Goal: Task Accomplishment & Management: Complete application form

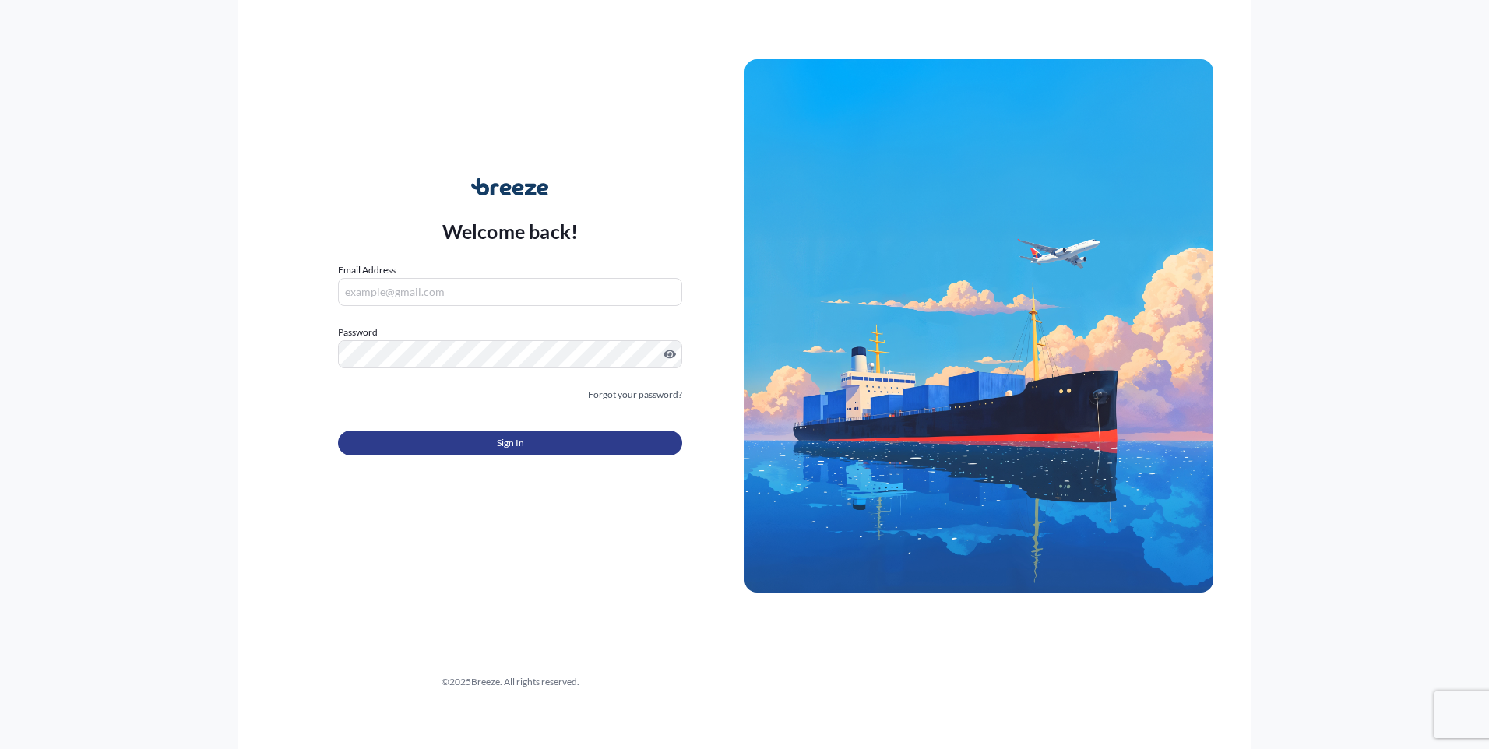
type input "[PERSON_NAME][EMAIL_ADDRESS][DOMAIN_NAME]"
click at [467, 435] on button "Sign In" at bounding box center [510, 443] width 344 height 25
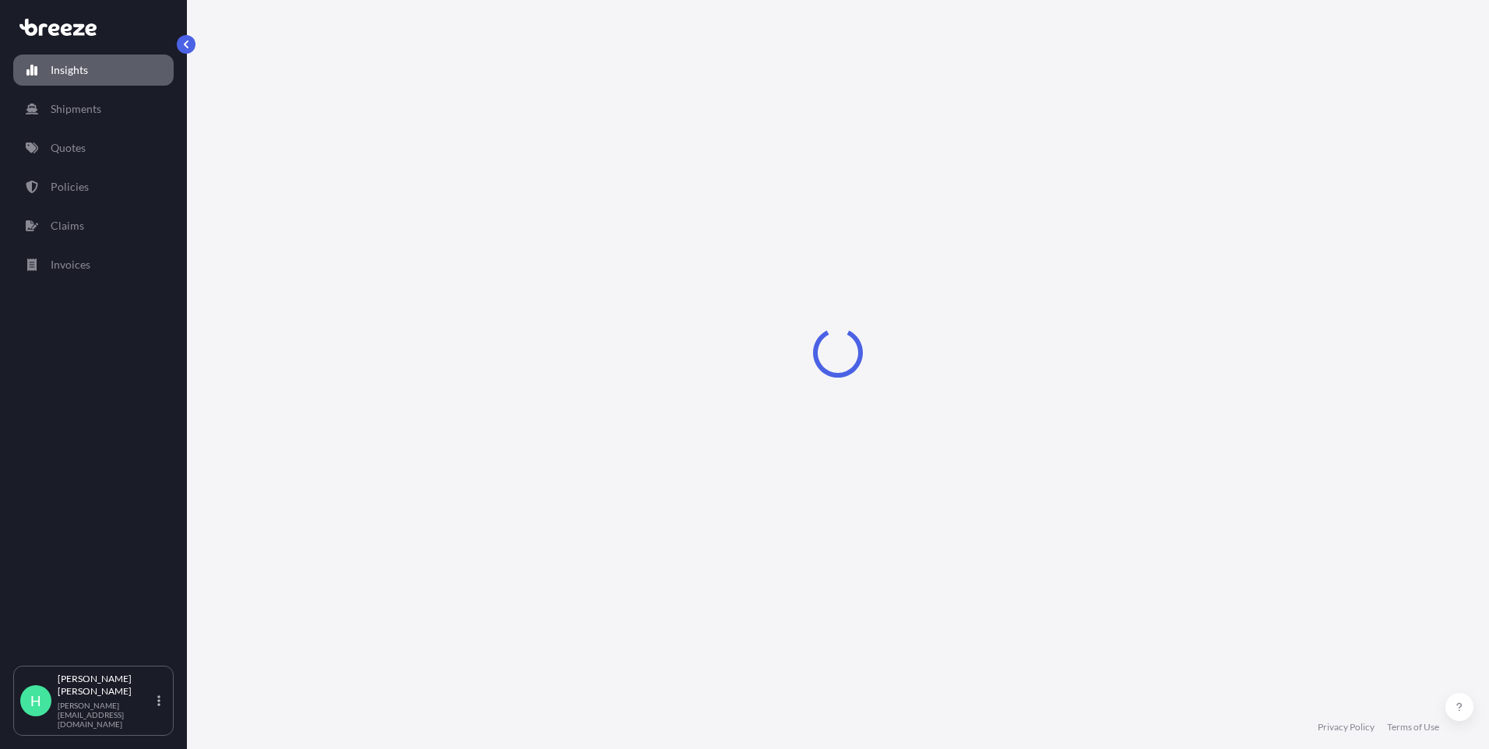
select select "2025"
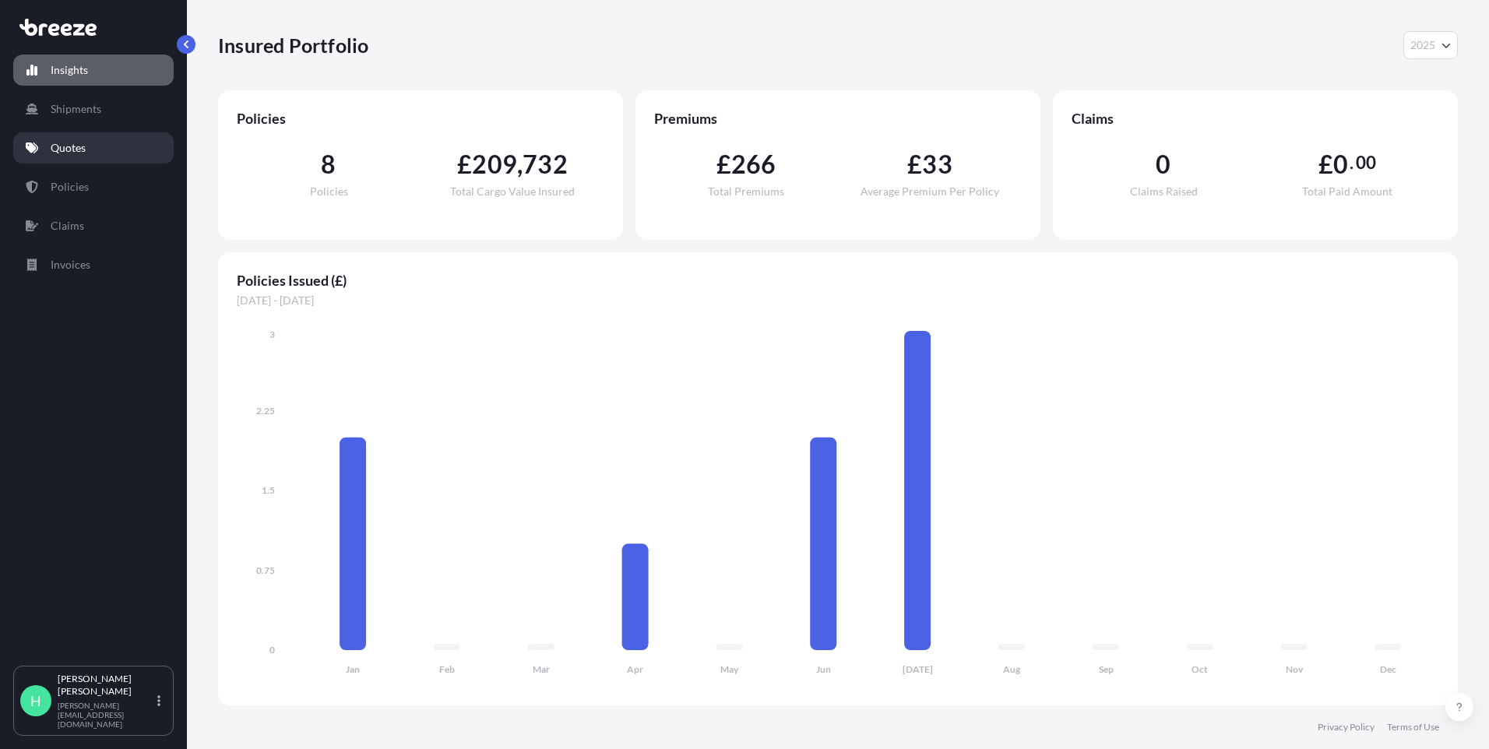
click at [88, 155] on link "Quotes" at bounding box center [93, 147] width 160 height 31
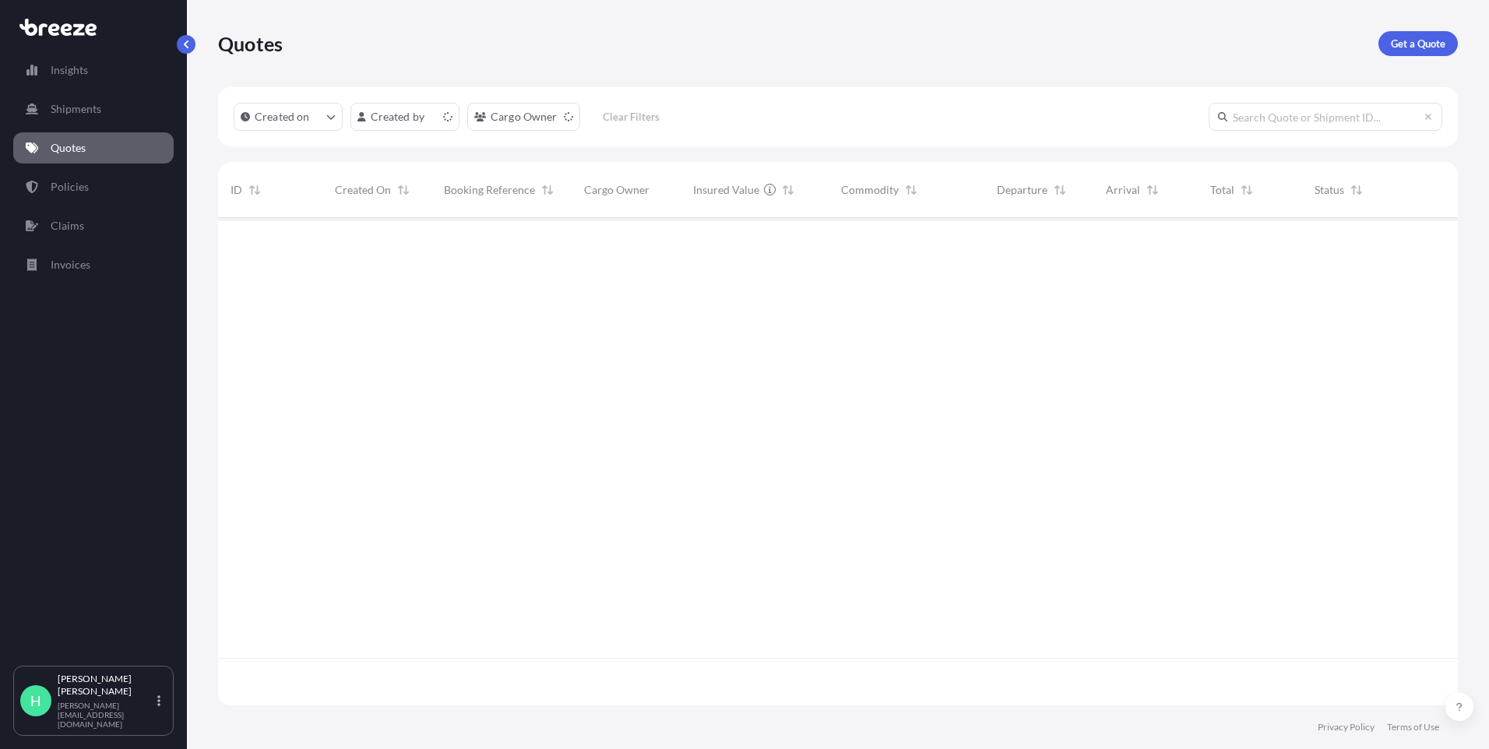
scroll to position [485, 1228]
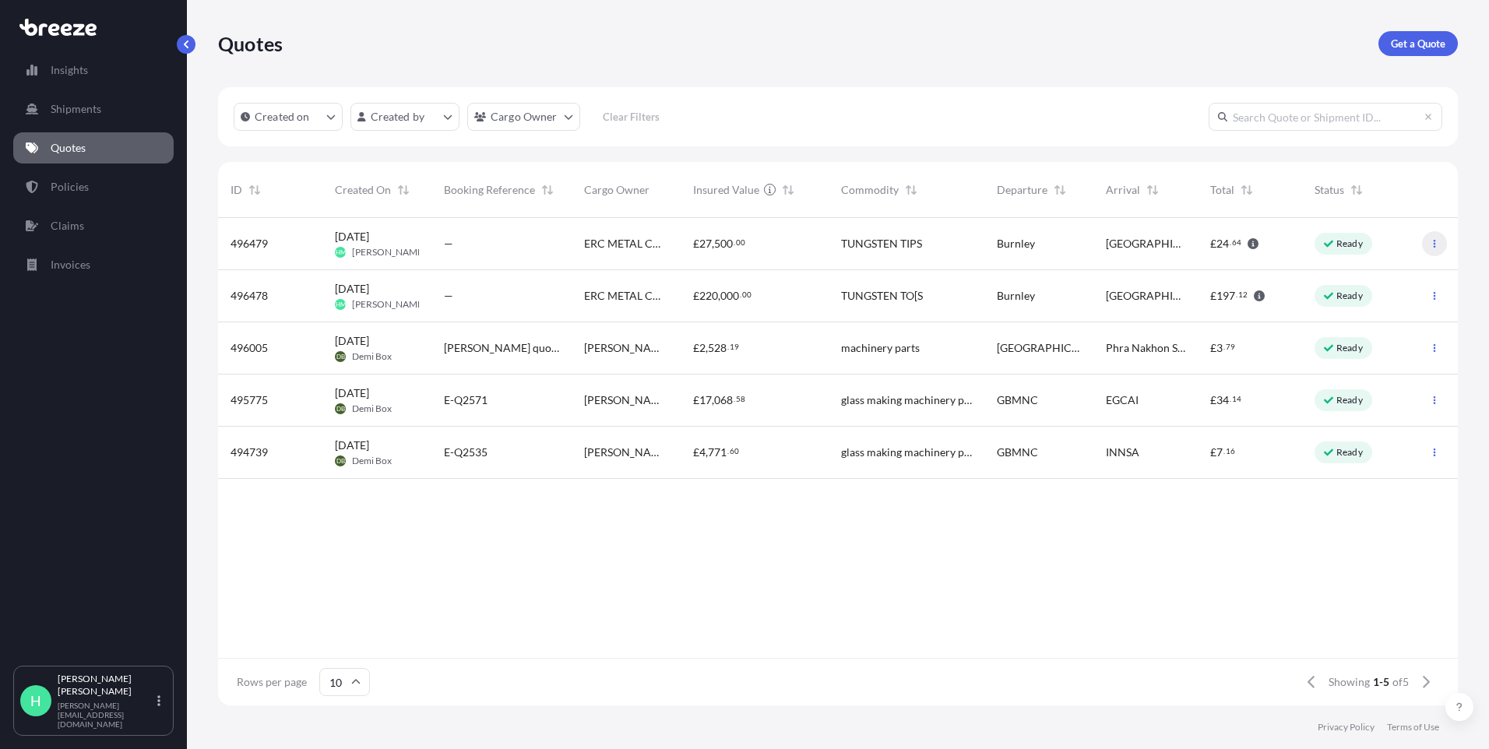
click at [1438, 248] on icon "button" at bounding box center [1434, 243] width 9 height 9
click at [1393, 245] on link "Edit quote" at bounding box center [1365, 246] width 118 height 25
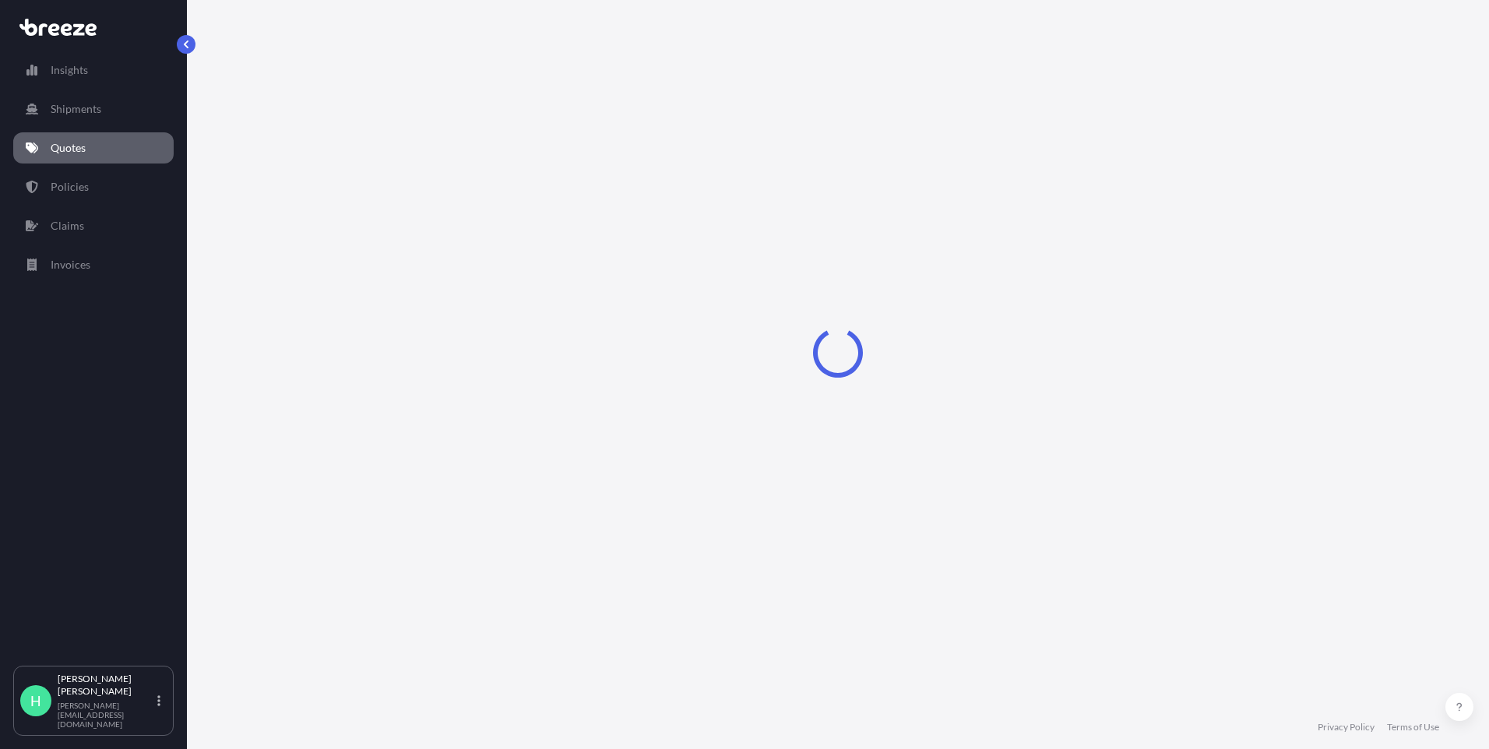
select select "Road"
select select "1"
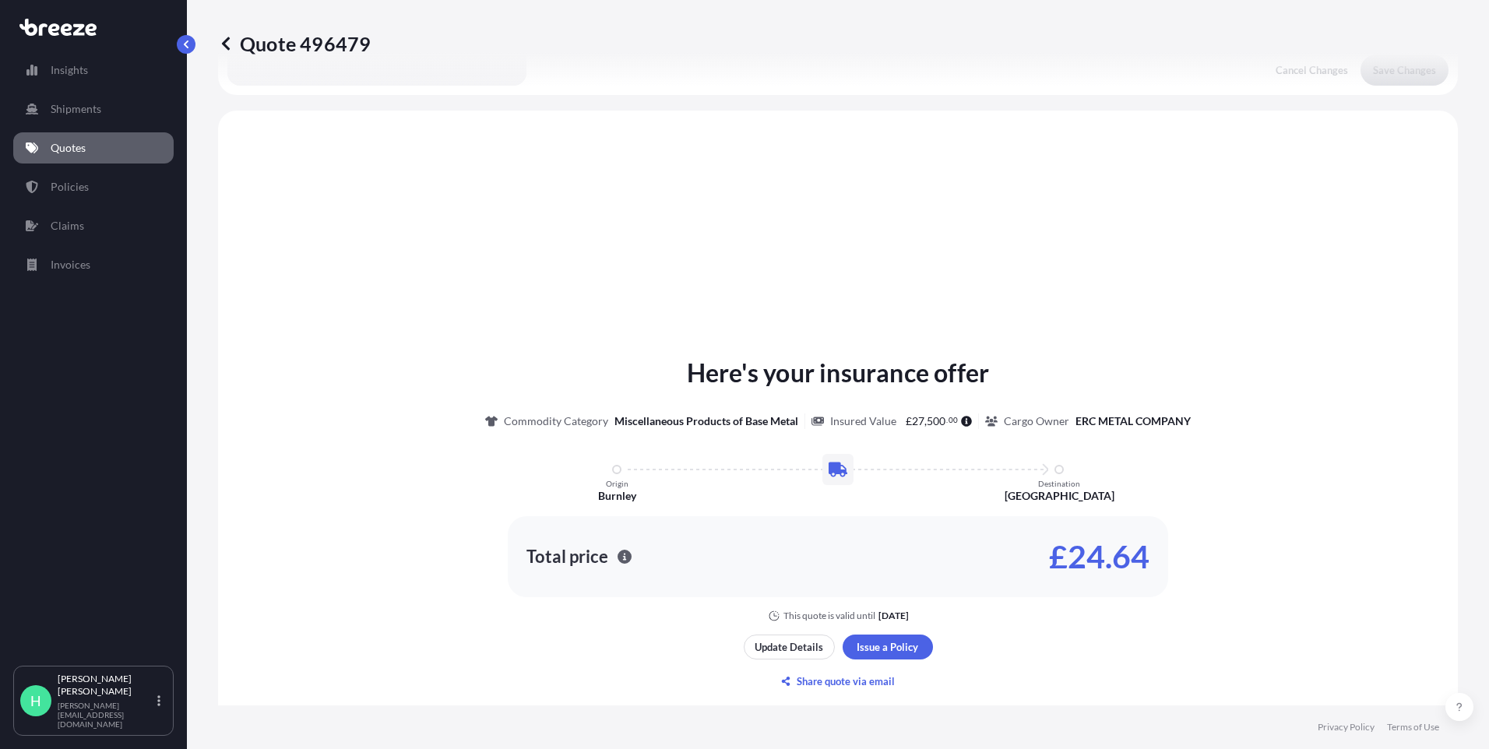
scroll to position [469, 0]
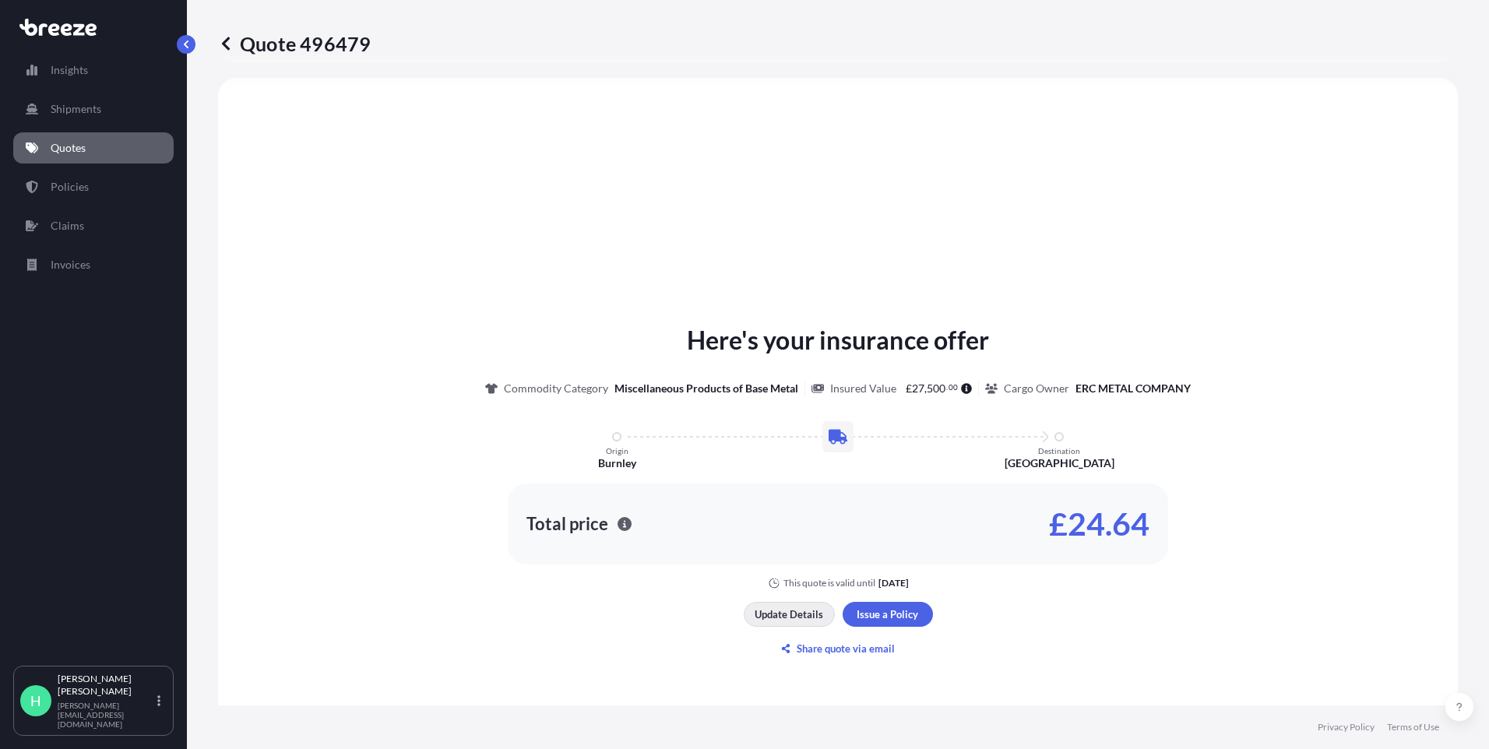
click at [796, 617] on p "Update Details" at bounding box center [789, 615] width 69 height 16
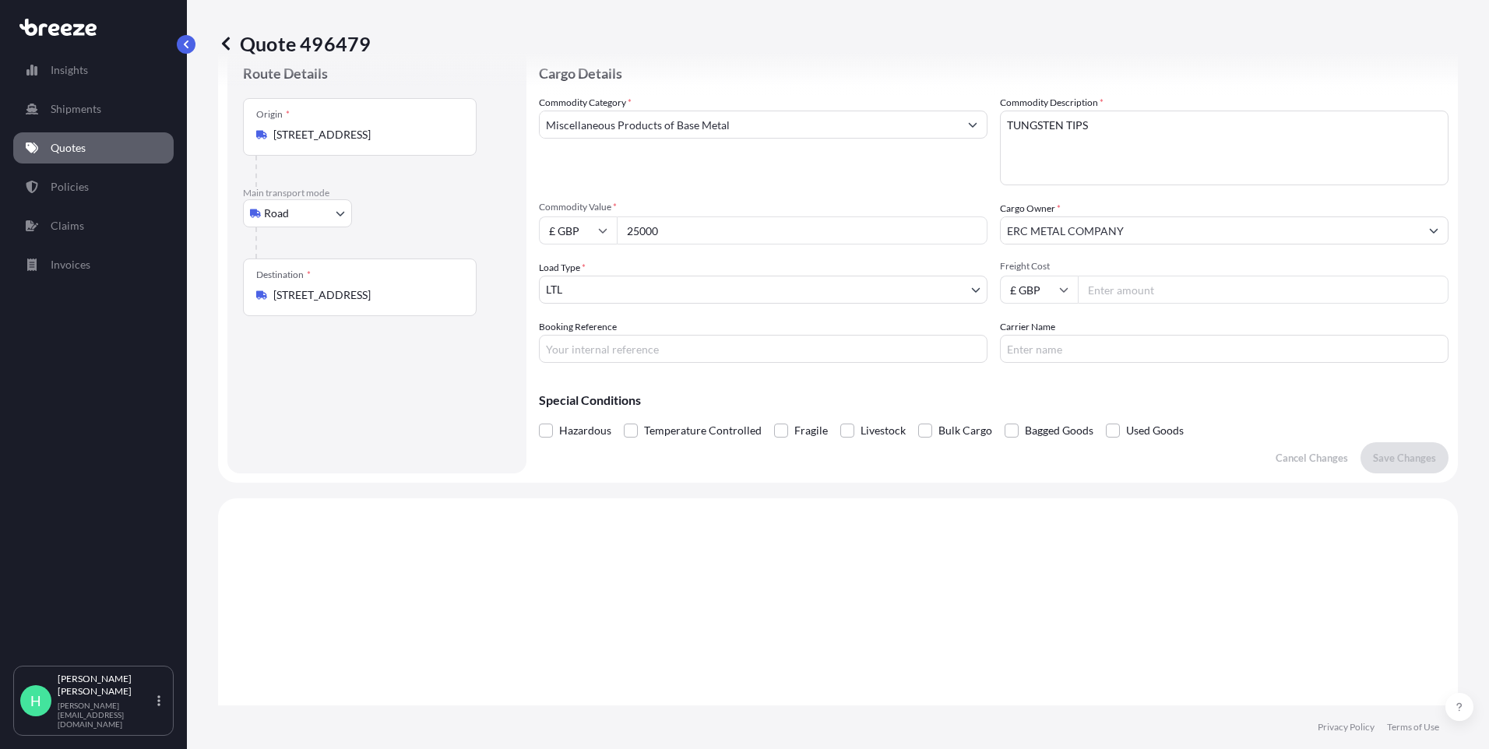
scroll to position [25, 0]
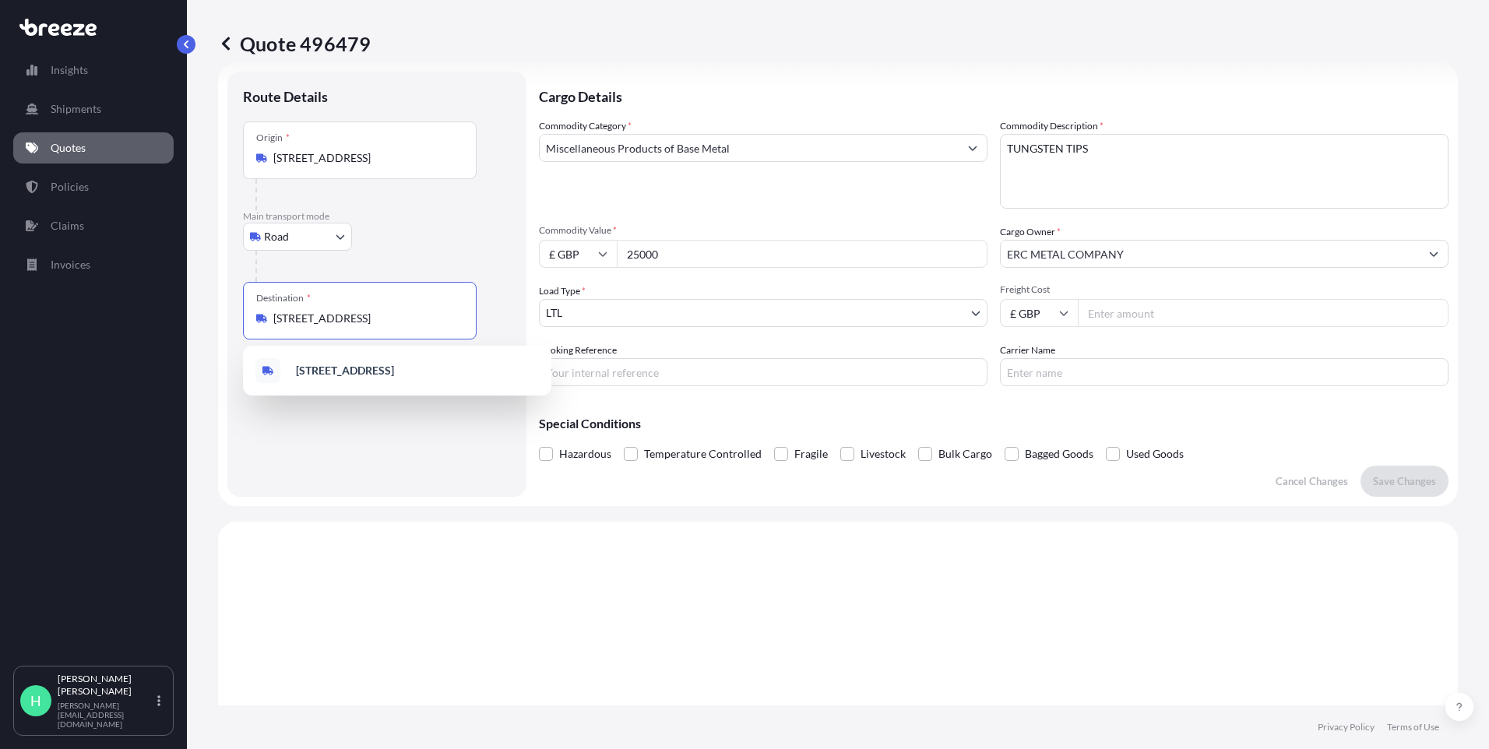
click at [412, 322] on input "[STREET_ADDRESS]" at bounding box center [365, 319] width 184 height 16
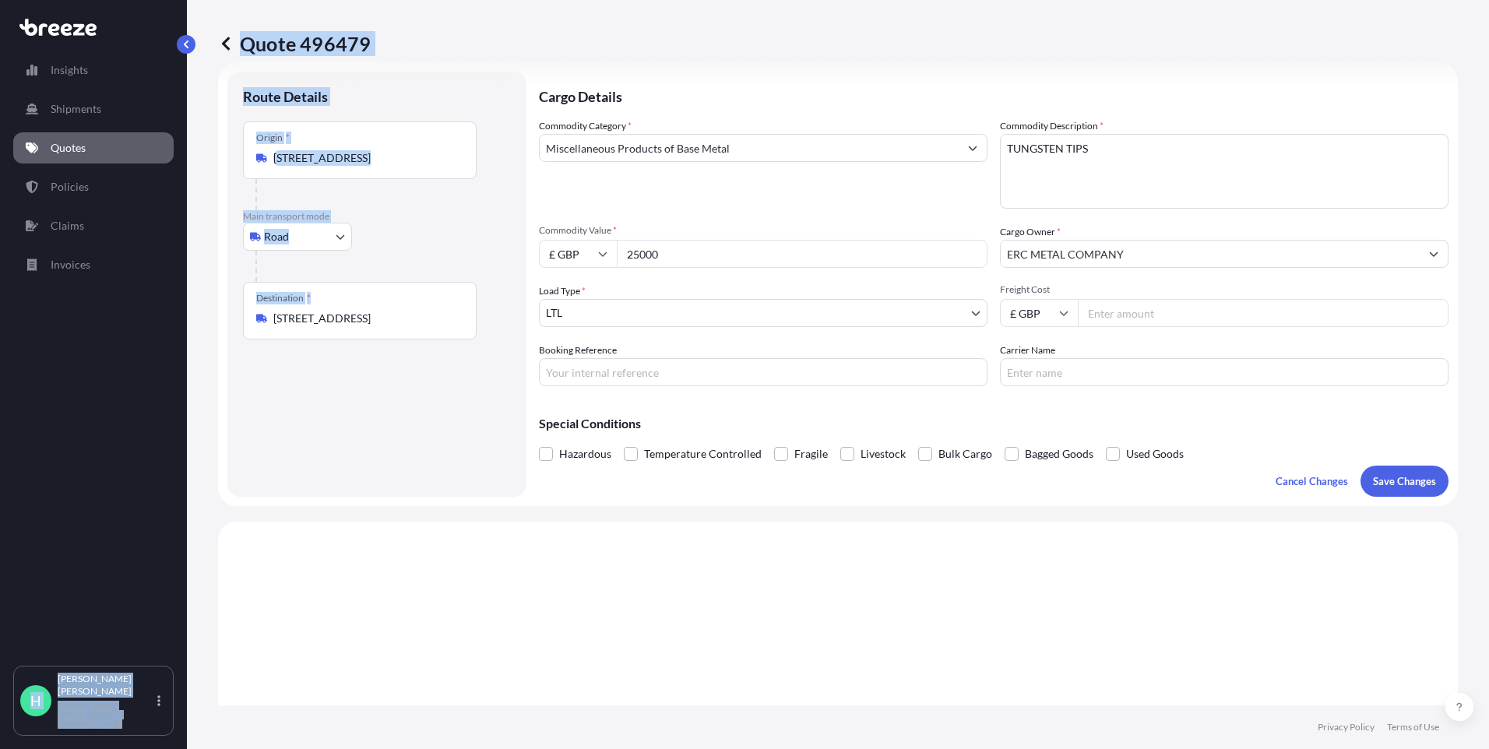
drag, startPoint x: 444, startPoint y: 327, endPoint x: 137, endPoint y: 327, distance: 306.9
click at [137, 327] on div "Insights Shipments Quotes Policies Claims Invoices H [PERSON_NAME] [PERSON_NAME…" at bounding box center [744, 374] width 1489 height 749
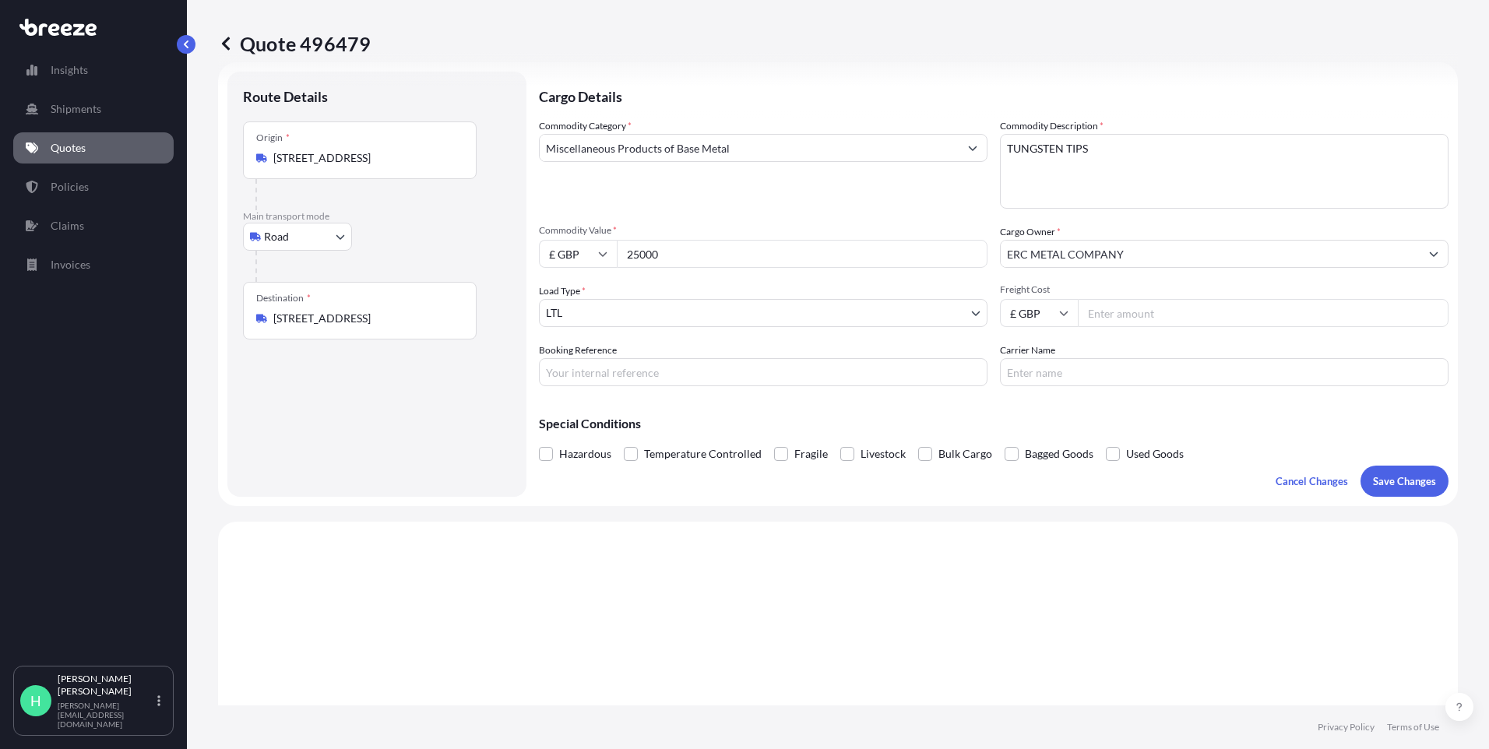
drag, startPoint x: 137, startPoint y: 327, endPoint x: 358, endPoint y: 344, distance: 221.9
click at [358, 344] on div "Route Details Place of loading Road Road Rail Origin * [GEOGRAPHIC_DATA] Main t…" at bounding box center [377, 284] width 268 height 394
drag, startPoint x: 463, startPoint y: 322, endPoint x: 284, endPoint y: 319, distance: 179.2
click at [284, 319] on div "Destination * [STREET_ADDRESS]" at bounding box center [360, 311] width 234 height 58
click at [284, 319] on input "[STREET_ADDRESS]" at bounding box center [365, 319] width 184 height 16
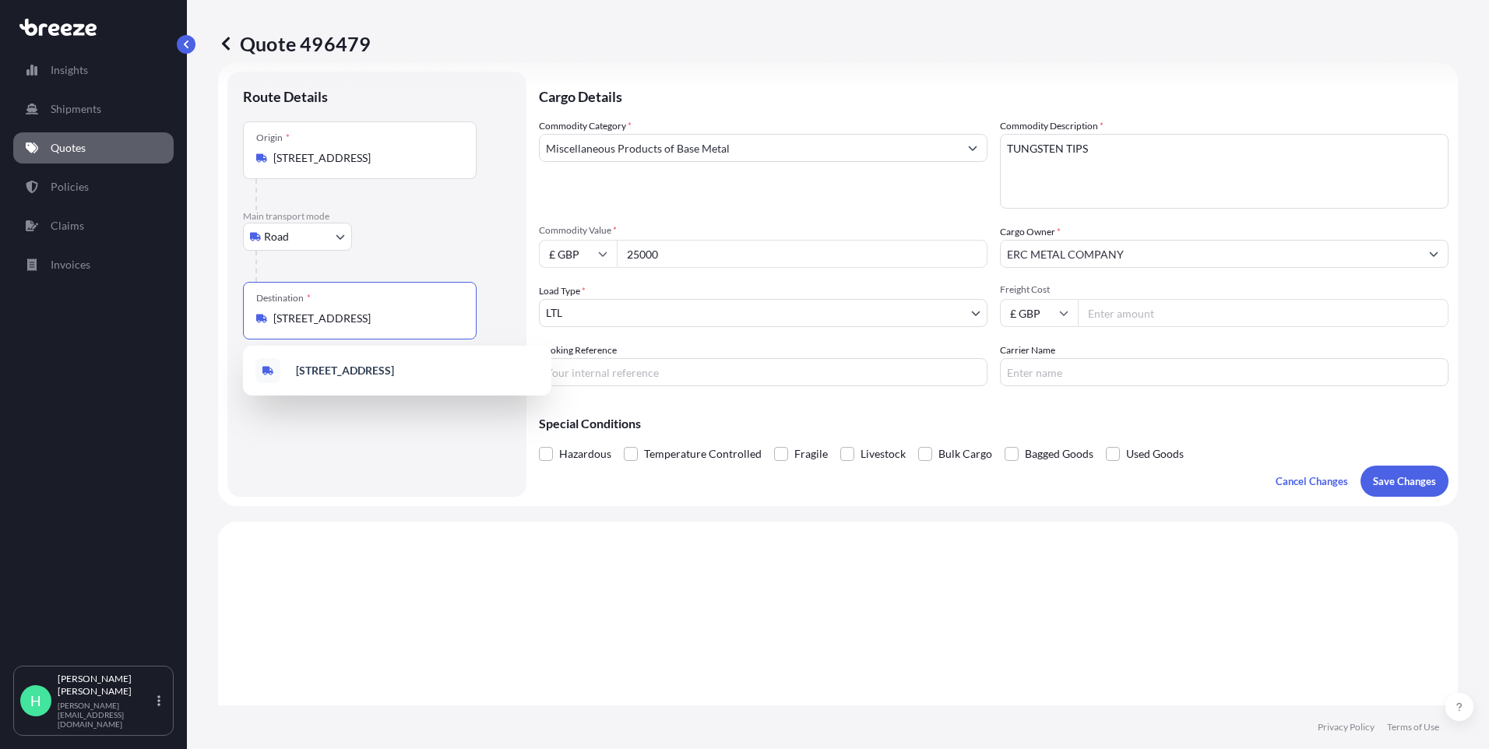
click at [284, 319] on input "[STREET_ADDRESS]" at bounding box center [365, 319] width 184 height 16
click at [277, 319] on input "[STREET_ADDRESS]" at bounding box center [365, 319] width 184 height 16
drag, startPoint x: 271, startPoint y: 317, endPoint x: 453, endPoint y: 327, distance: 181.8
click at [453, 327] on div "Destination * [STREET_ADDRESS]" at bounding box center [360, 311] width 234 height 58
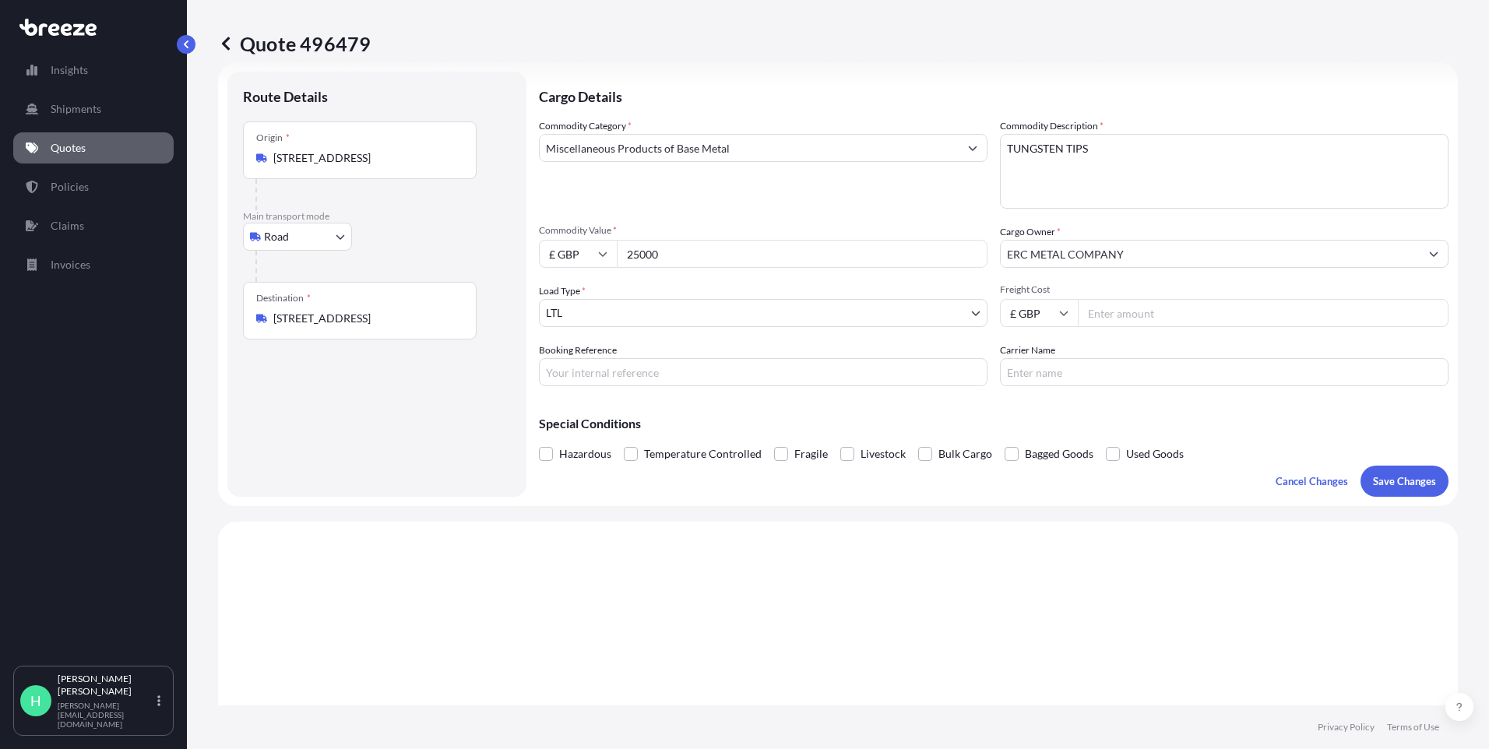
drag, startPoint x: 453, startPoint y: 327, endPoint x: 415, endPoint y: 325, distance: 37.5
click at [415, 325] on input "[STREET_ADDRESS]" at bounding box center [365, 319] width 184 height 16
drag, startPoint x: 439, startPoint y: 320, endPoint x: 282, endPoint y: 319, distance: 157.3
click at [282, 319] on input "[STREET_ADDRESS]" at bounding box center [365, 319] width 184 height 16
type input "C"
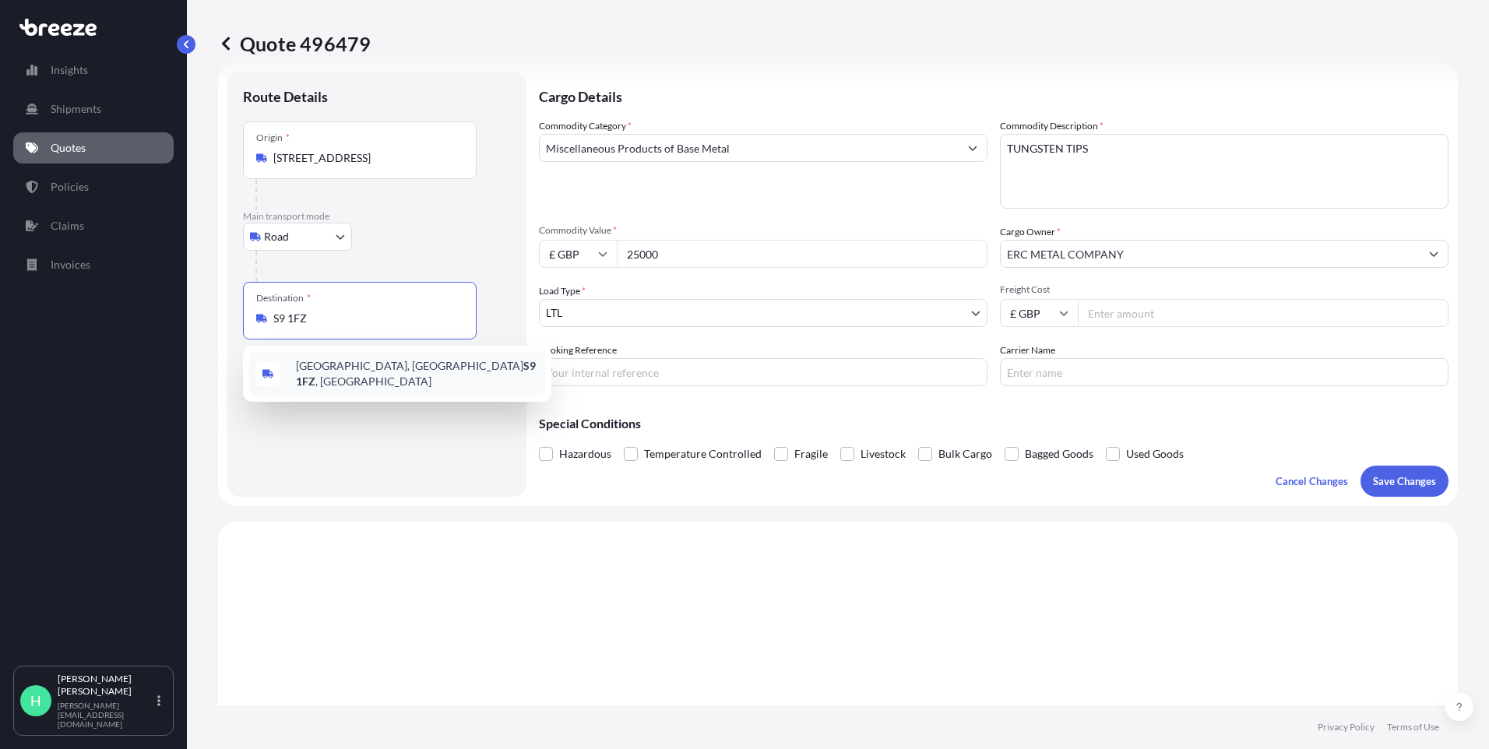
click at [340, 371] on span "[STREET_ADDRESS]" at bounding box center [417, 373] width 243 height 31
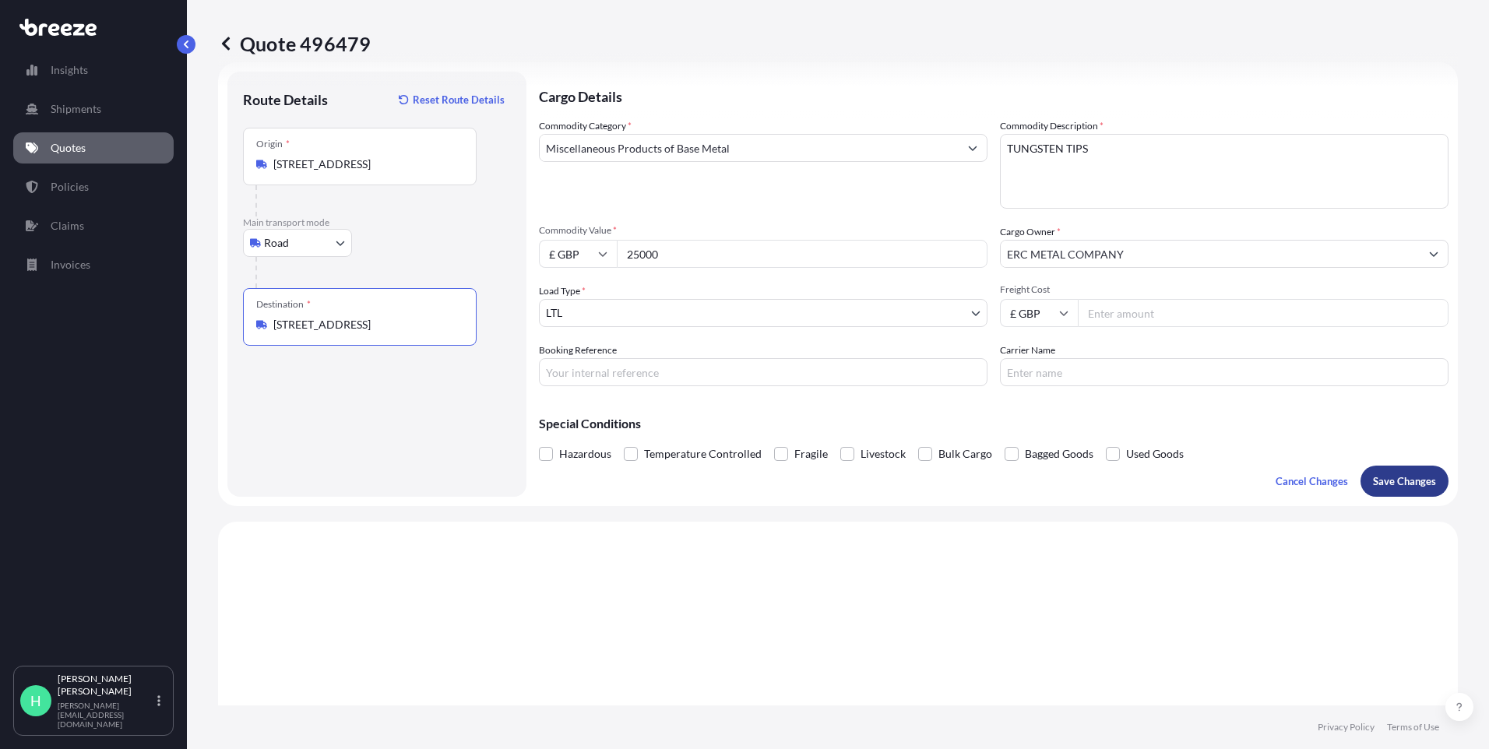
type input "[STREET_ADDRESS]"
click at [1410, 487] on p "Save Changes" at bounding box center [1404, 482] width 63 height 16
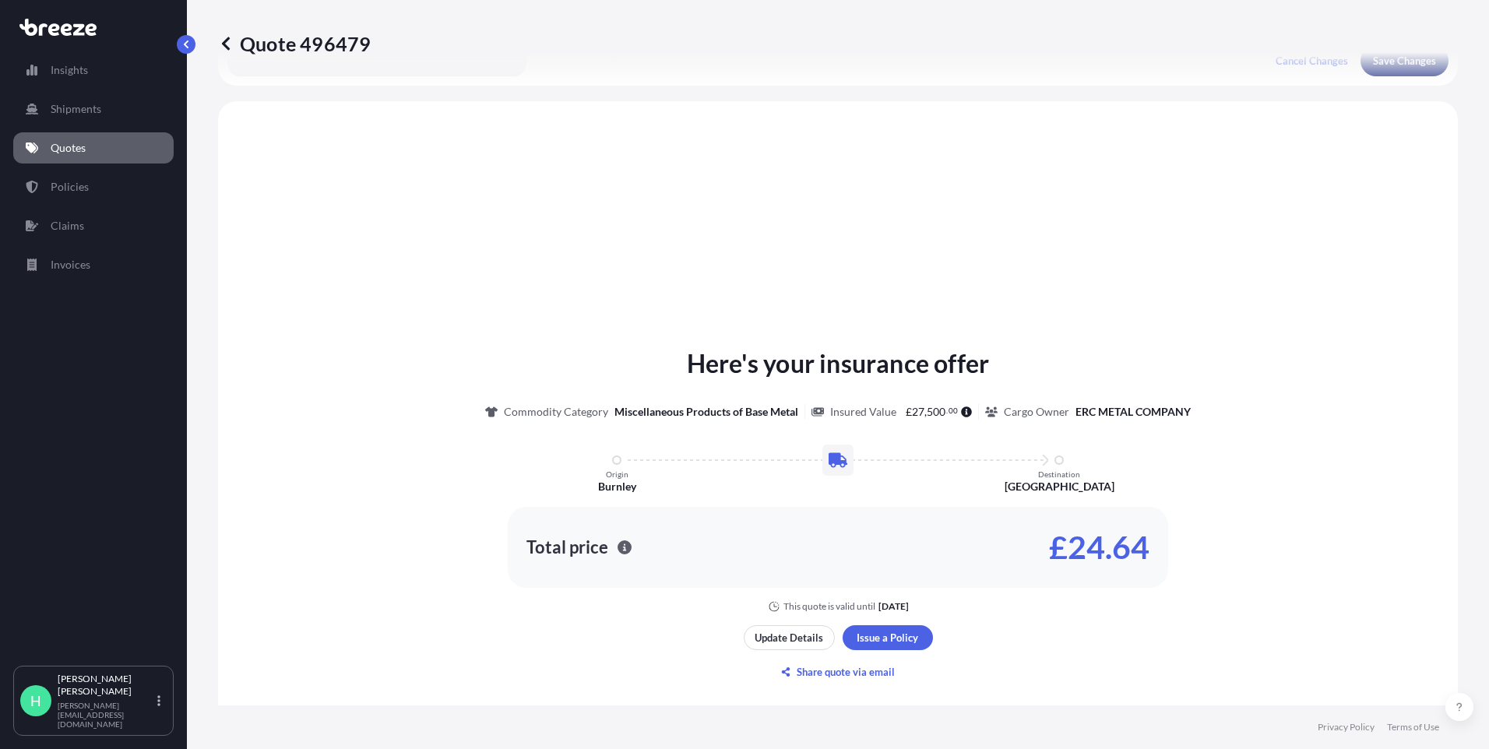
scroll to position [469, 0]
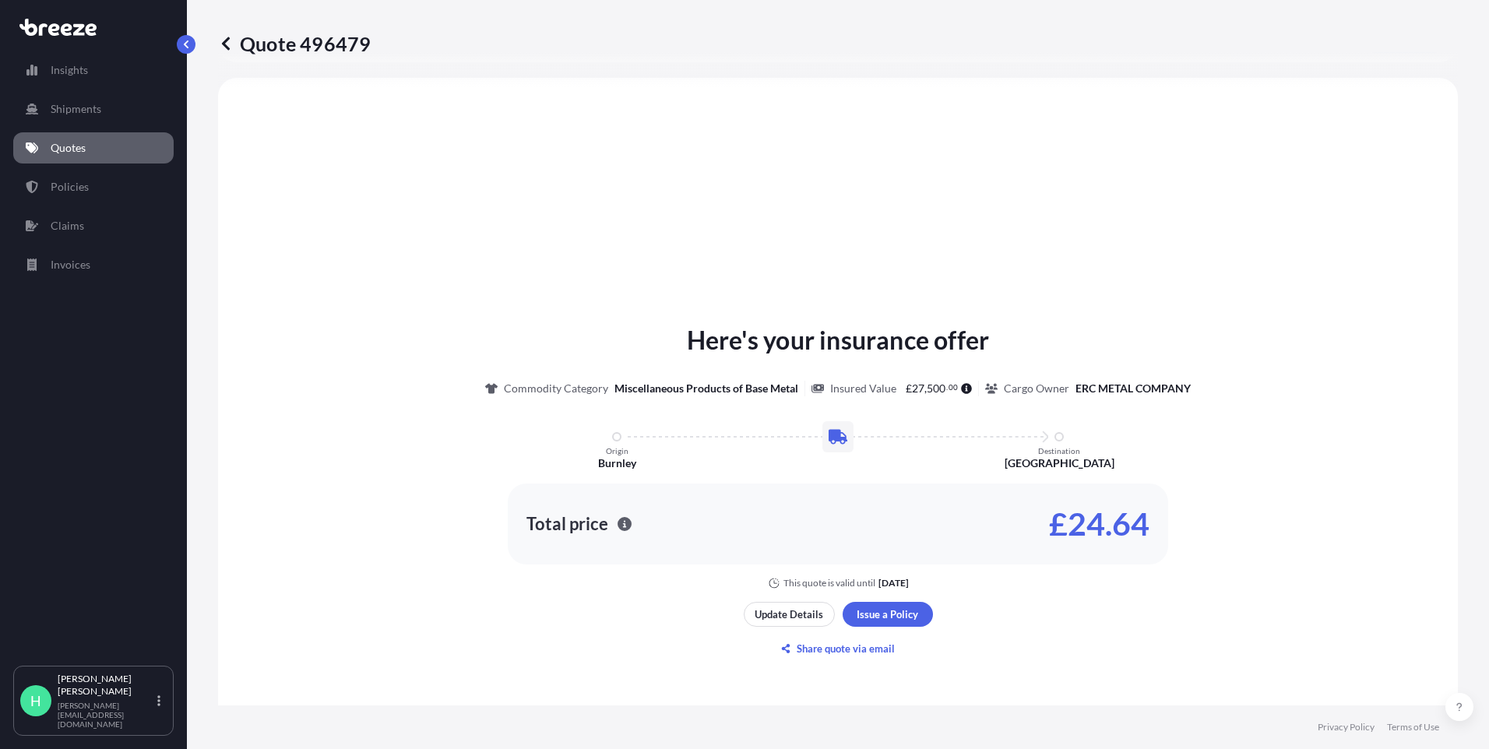
select select "Road"
select select "1"
